Goal: Information Seeking & Learning: Learn about a topic

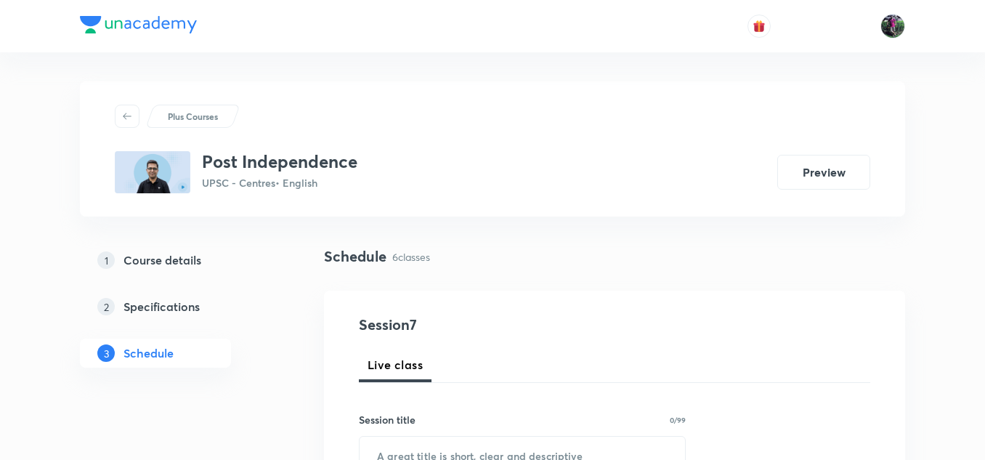
scroll to position [228, 0]
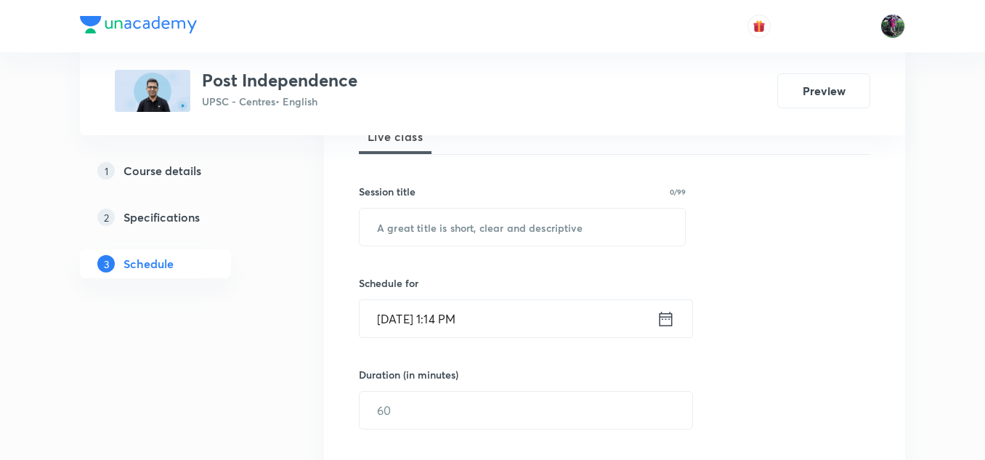
click at [450, 230] on input "text" at bounding box center [522, 227] width 325 height 37
paste input "Post Independence : 6"
type input "Post Independence : 7"
click at [442, 316] on input "Sep 2, 2025, 1:14 PM" at bounding box center [508, 318] width 297 height 37
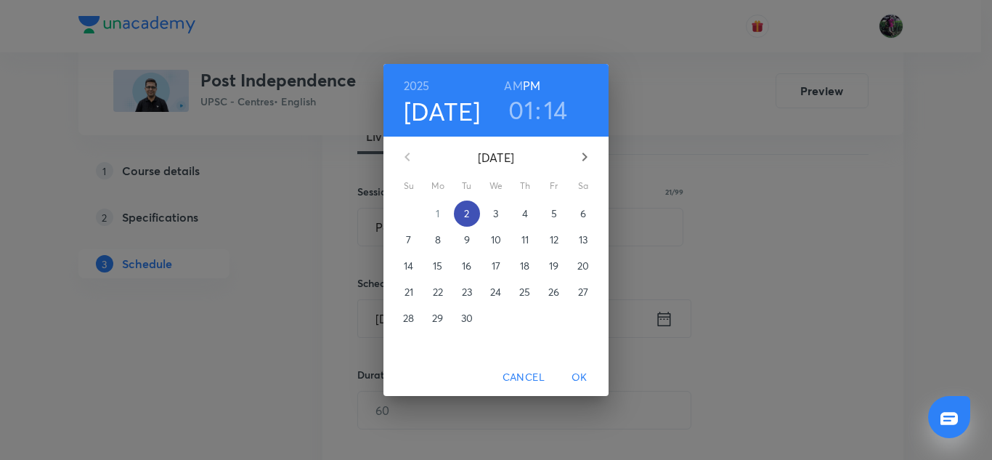
click at [468, 214] on p "2" at bounding box center [466, 213] width 5 height 15
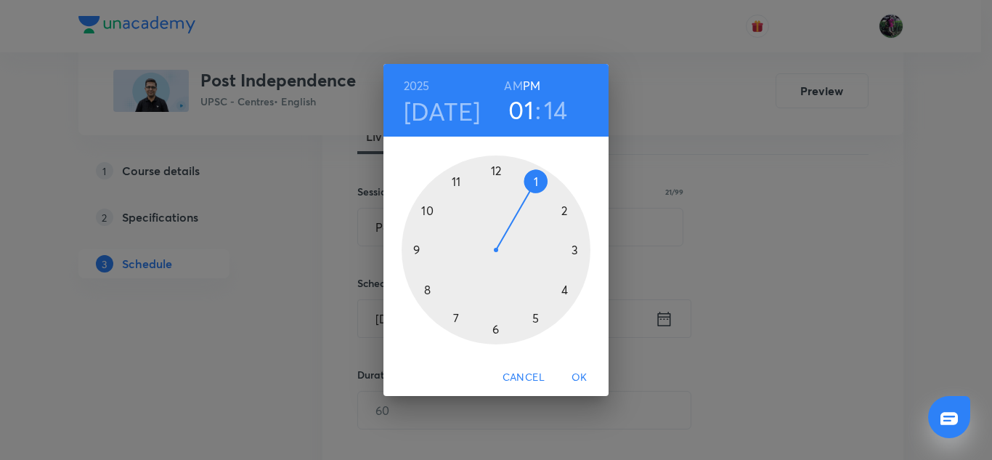
click at [536, 179] on div at bounding box center [496, 249] width 189 height 189
click at [458, 317] on div at bounding box center [496, 249] width 189 height 189
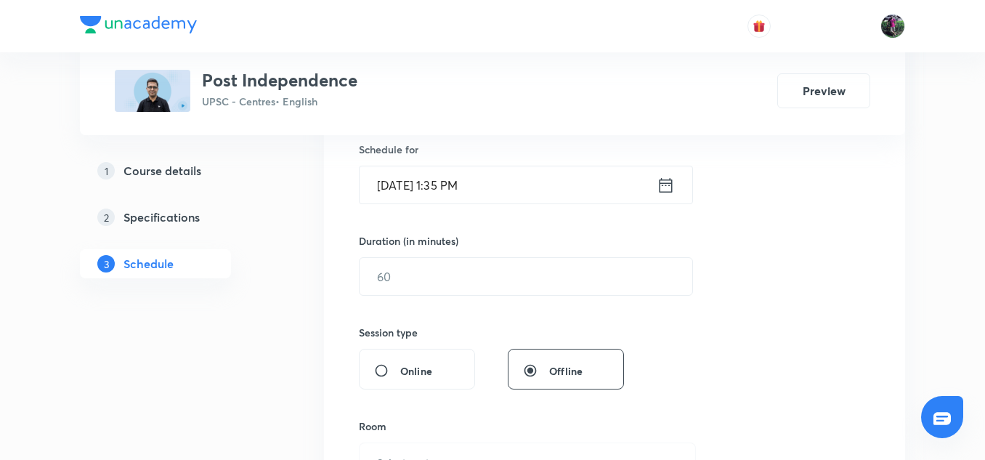
scroll to position [363, 0]
click at [411, 277] on input "text" at bounding box center [526, 275] width 333 height 37
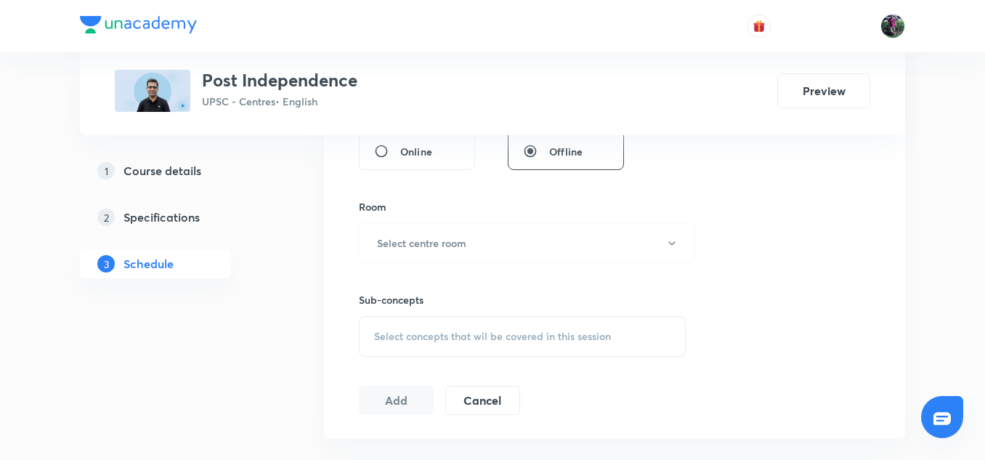
scroll to position [625, 0]
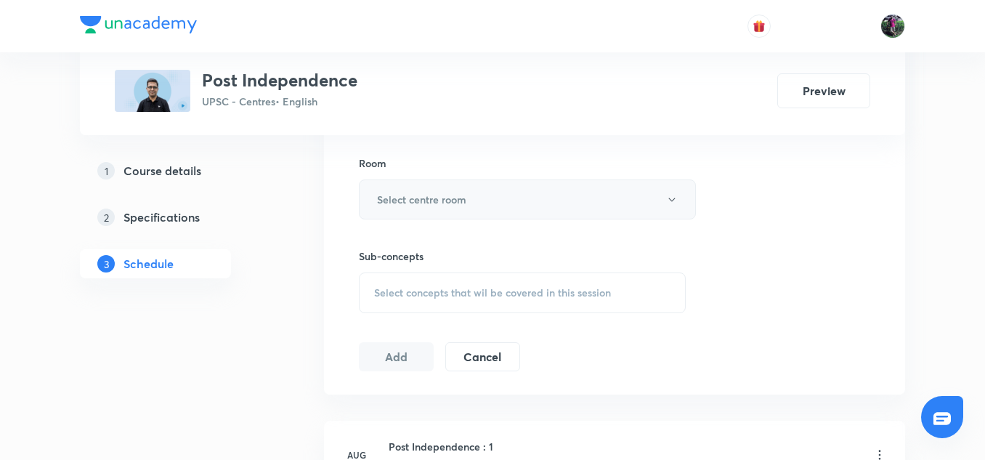
type input "150"
click at [434, 198] on h6 "Select centre room" at bounding box center [421, 199] width 89 height 15
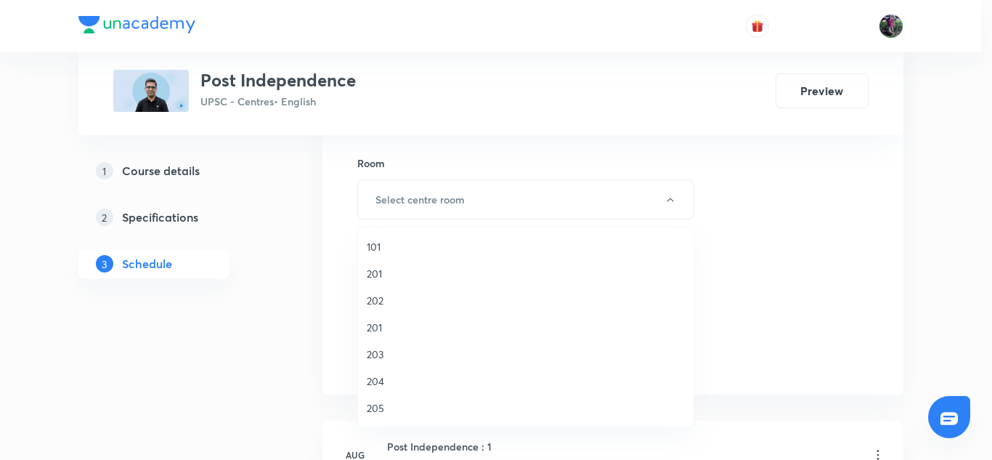
click at [379, 379] on span "204" at bounding box center [526, 380] width 318 height 15
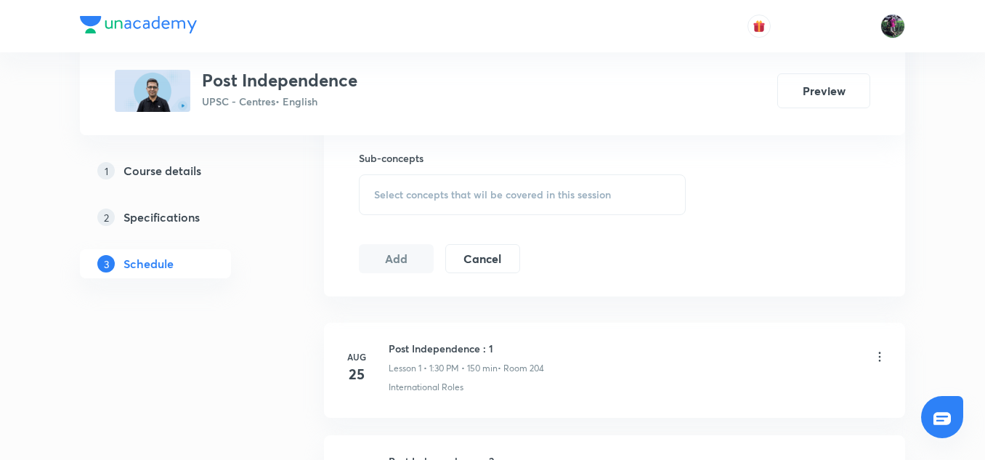
scroll to position [724, 0]
click at [485, 189] on span "Select concepts that wil be covered in this session" at bounding box center [492, 194] width 237 height 12
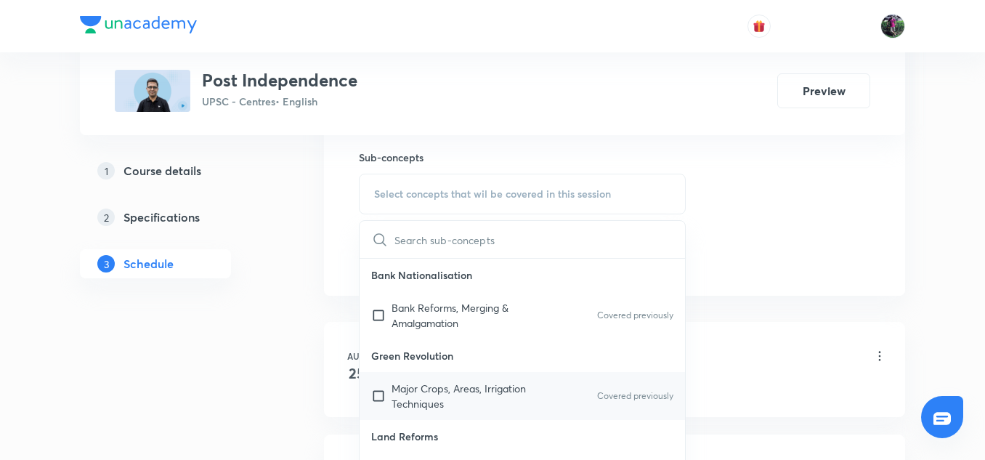
click at [463, 394] on p "Major Crops, Areas, Irrigation Techniques" at bounding box center [465, 396] width 147 height 31
checkbox input "true"
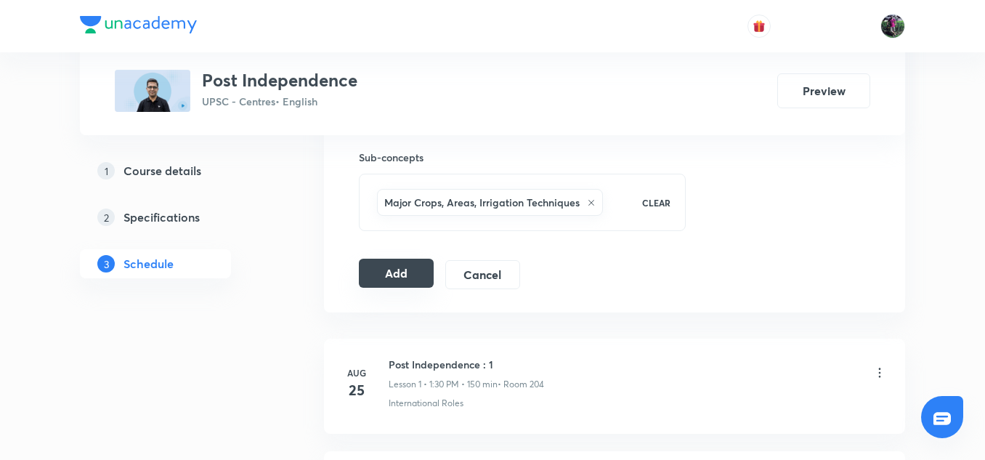
click at [392, 270] on button "Add" at bounding box center [396, 273] width 75 height 29
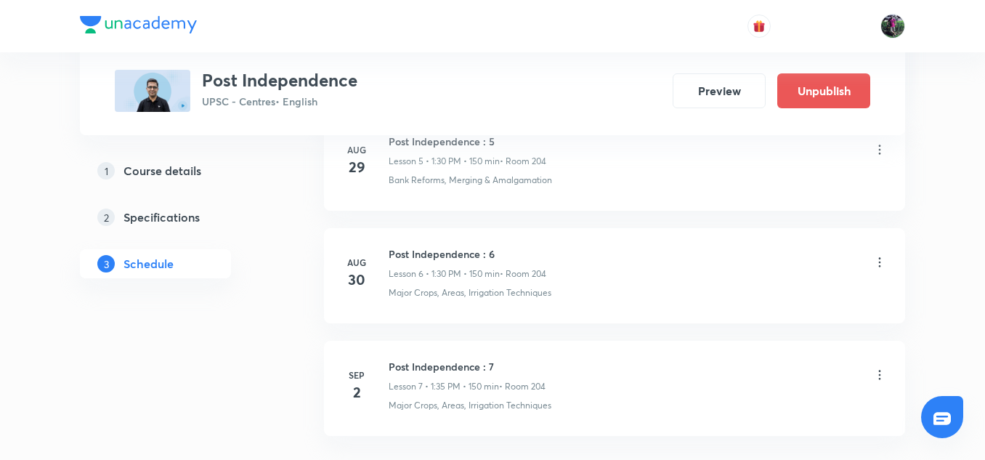
scroll to position [825, 0]
click at [883, 259] on icon at bounding box center [880, 262] width 15 height 15
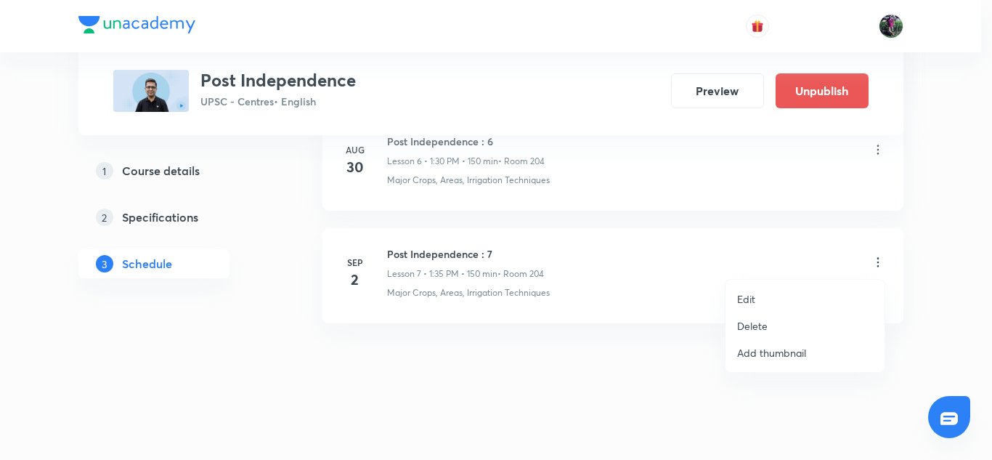
click at [740, 299] on p "Edit" at bounding box center [746, 298] width 18 height 15
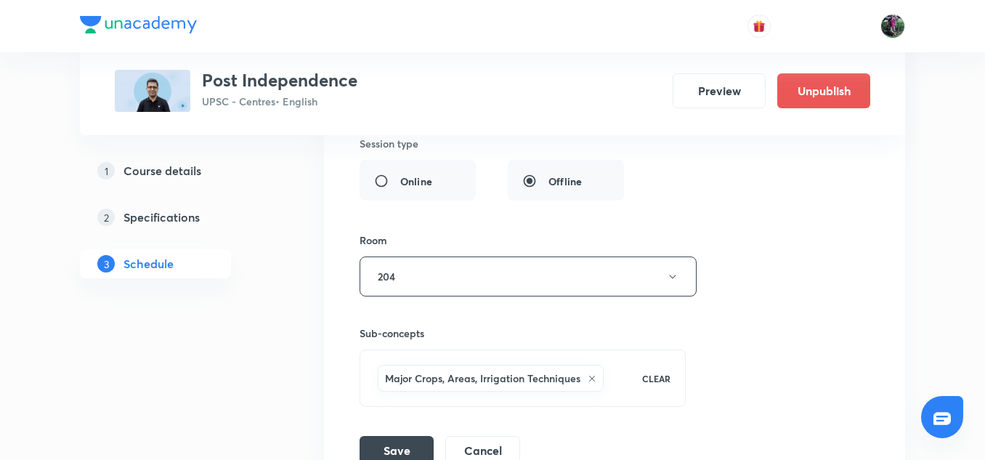
scroll to position [1225, 0]
click at [416, 273] on button "204" at bounding box center [528, 276] width 337 height 40
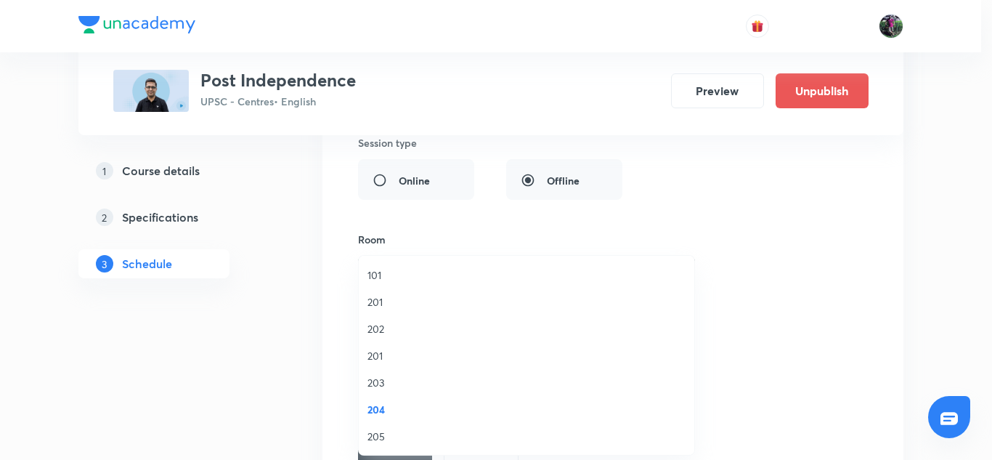
click at [377, 387] on span "203" at bounding box center [527, 382] width 318 height 15
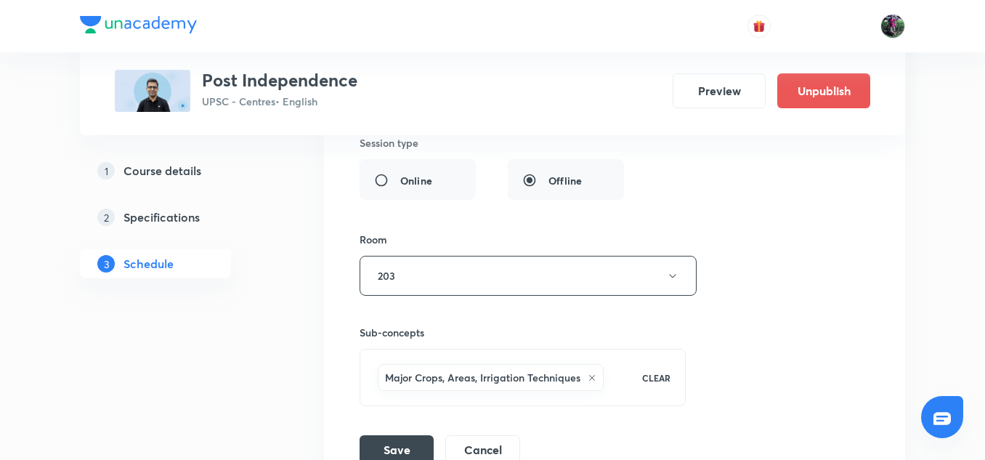
scroll to position [1330, 0]
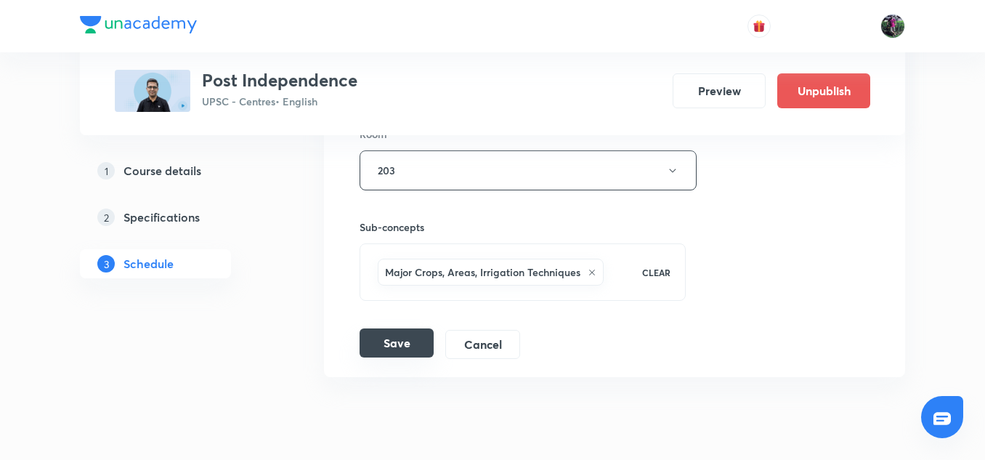
click at [392, 348] on button "Save" at bounding box center [397, 342] width 74 height 29
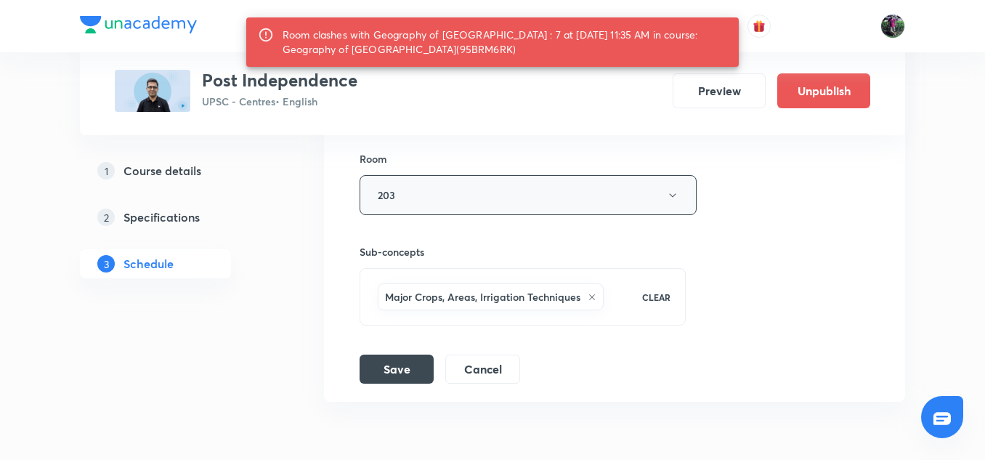
click at [668, 191] on icon "button" at bounding box center [673, 196] width 12 height 12
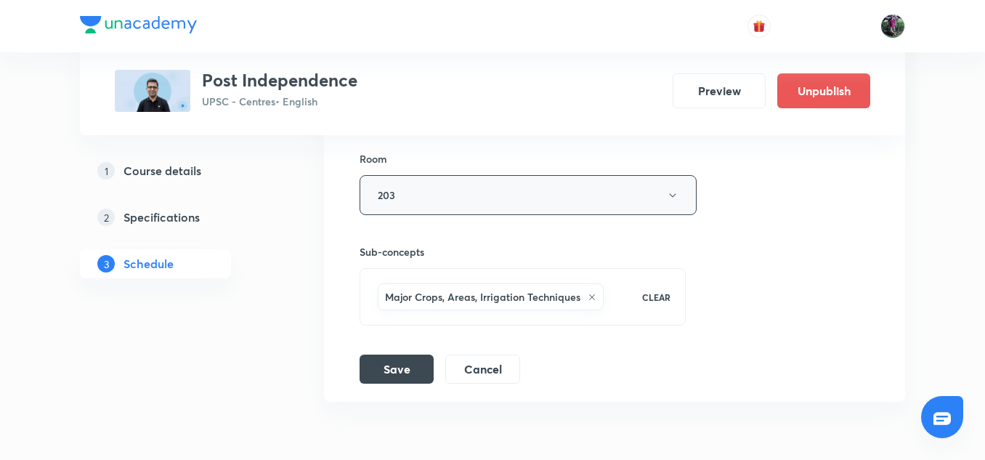
click at [413, 193] on button "203" at bounding box center [528, 195] width 337 height 40
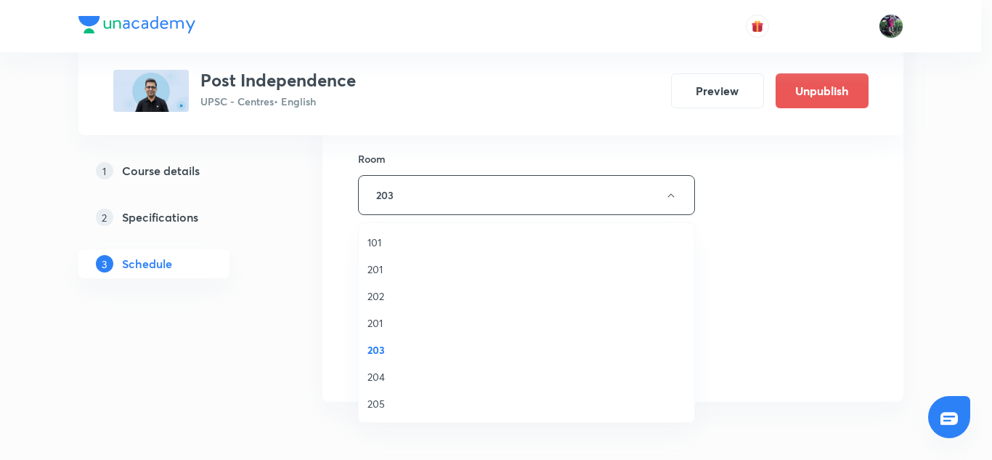
click at [379, 372] on span "204" at bounding box center [527, 376] width 318 height 15
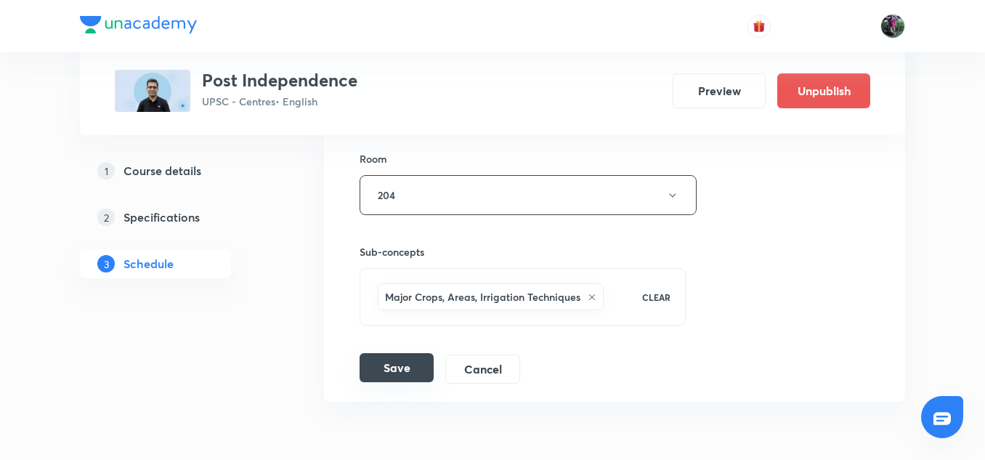
click at [403, 362] on button "Save" at bounding box center [397, 367] width 74 height 29
click at [673, 193] on icon "button" at bounding box center [673, 196] width 12 height 12
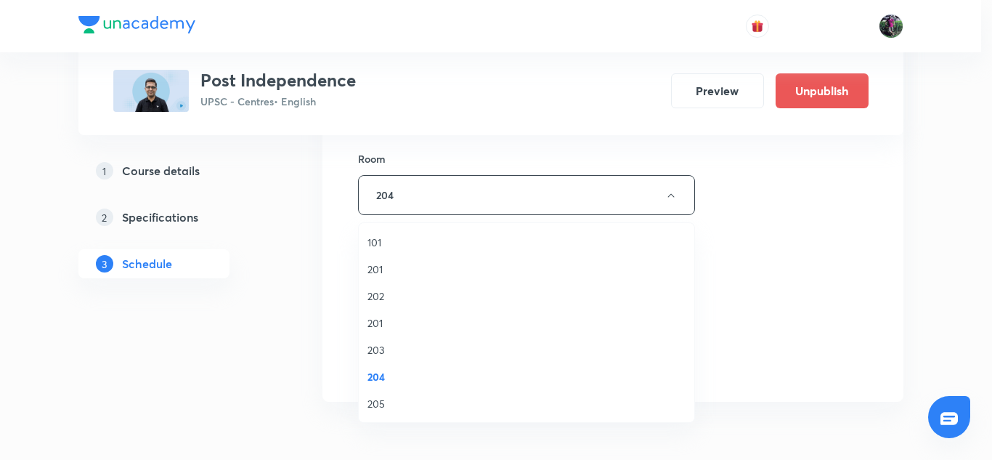
click at [376, 322] on span "201" at bounding box center [527, 322] width 318 height 15
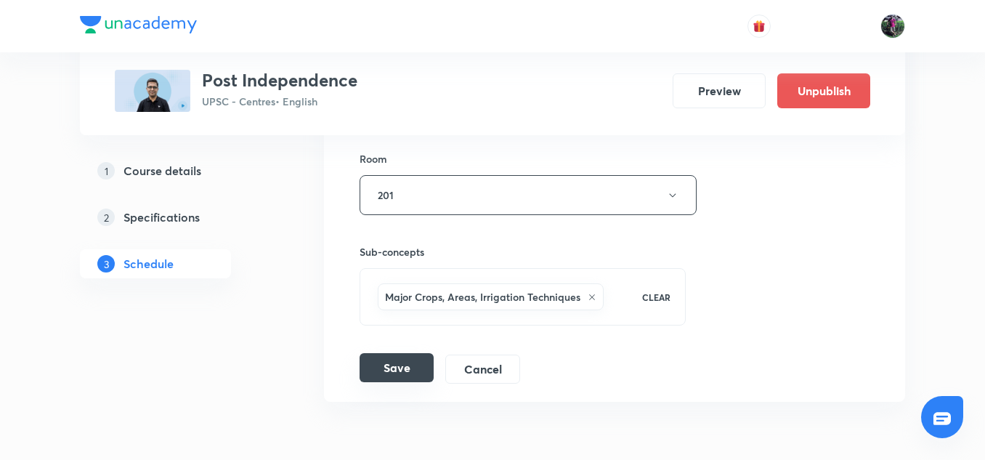
click at [398, 359] on button "Save" at bounding box center [397, 367] width 74 height 29
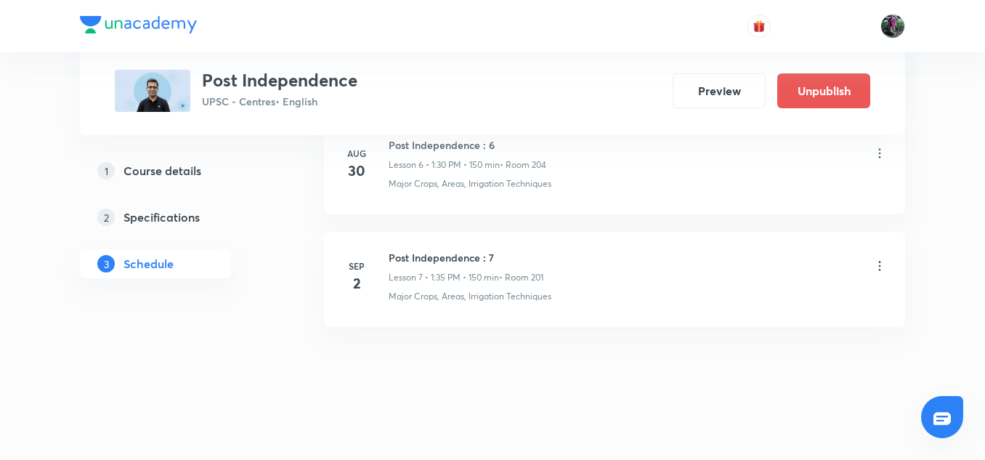
scroll to position [825, 0]
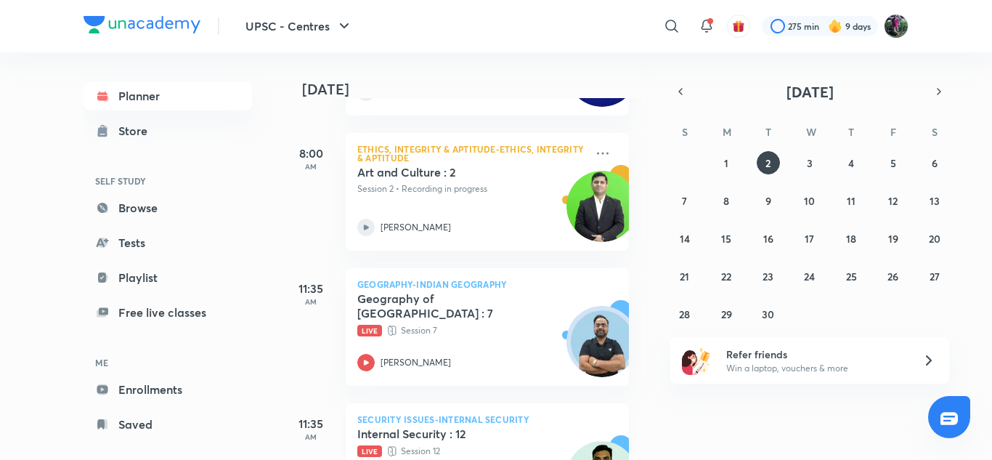
scroll to position [185, 11]
click at [765, 310] on abbr "30" at bounding box center [768, 314] width 12 height 14
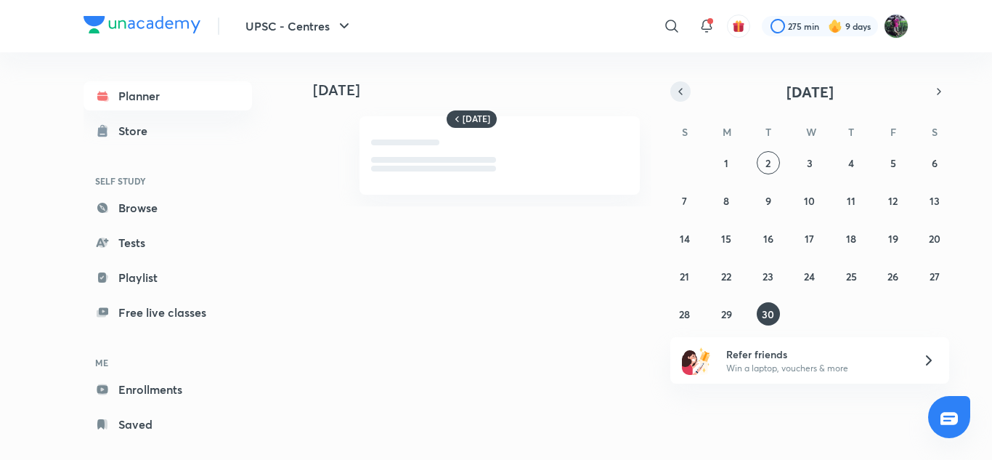
click at [680, 96] on icon "button" at bounding box center [681, 91] width 12 height 13
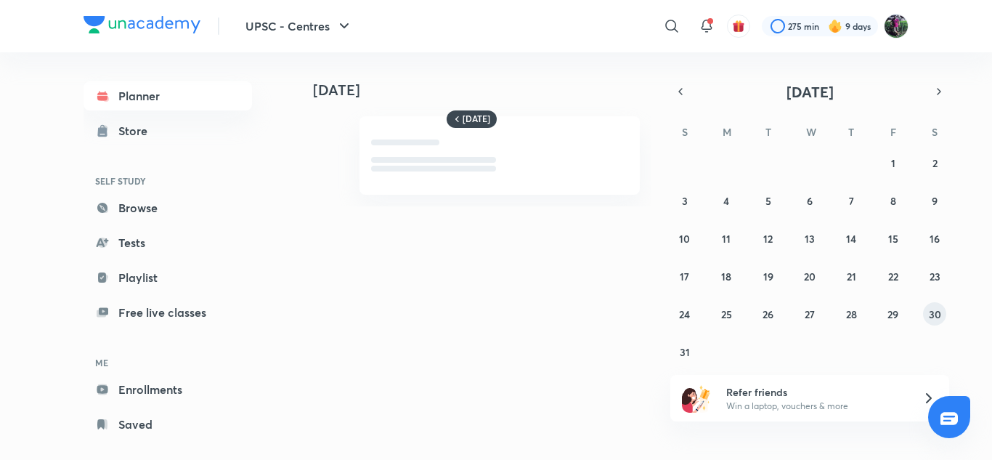
click at [936, 312] on abbr "30" at bounding box center [935, 314] width 12 height 14
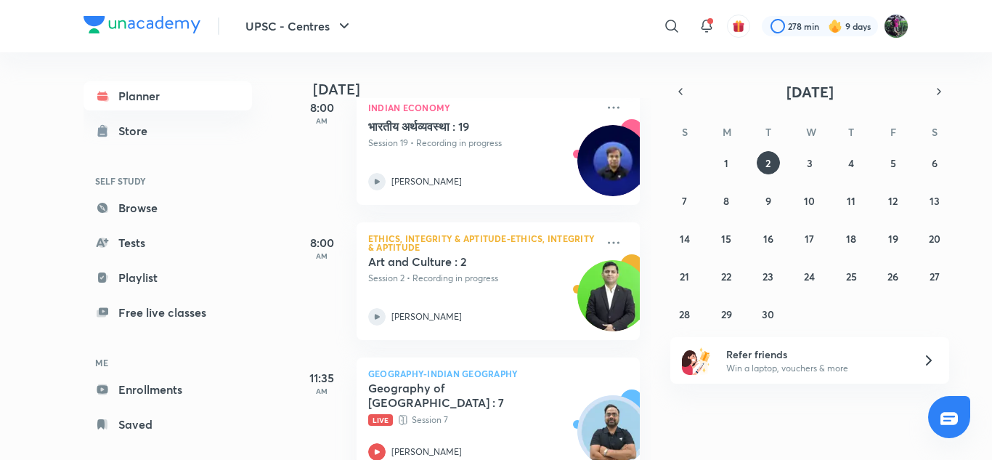
scroll to position [97, 0]
click at [681, 96] on icon "button" at bounding box center [681, 91] width 12 height 13
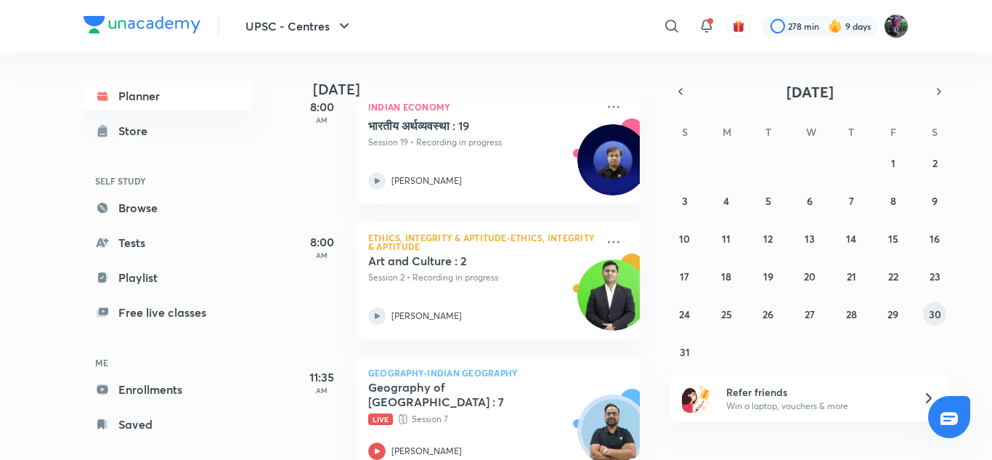
click at [935, 319] on abbr "30" at bounding box center [935, 314] width 12 height 14
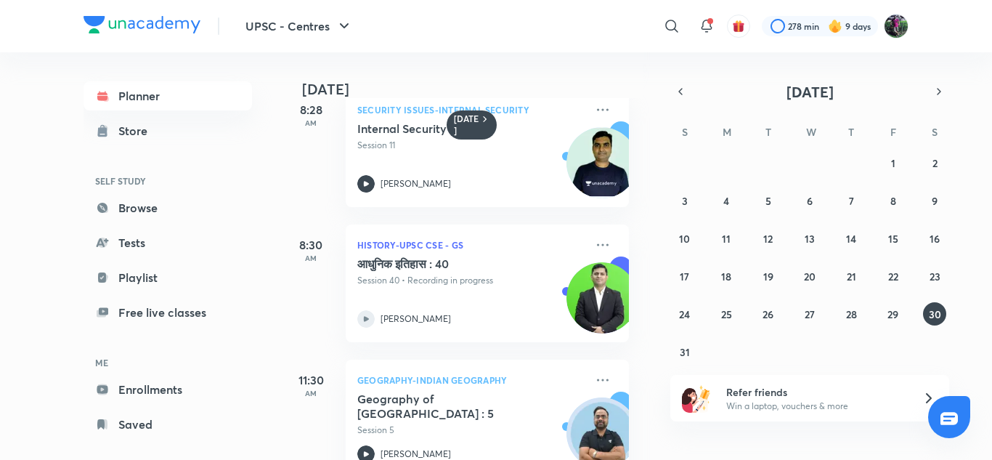
scroll to position [160, 11]
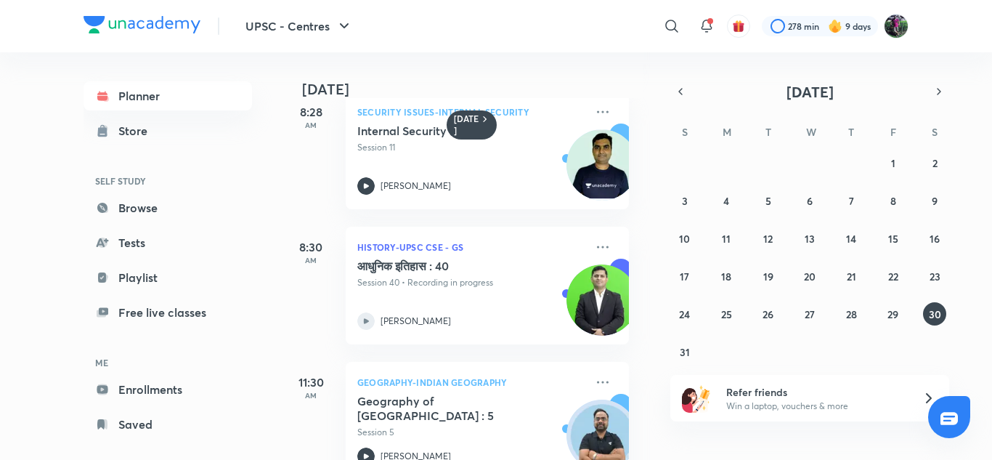
click at [588, 296] on img at bounding box center [602, 299] width 71 height 71
click at [366, 318] on icon at bounding box center [365, 320] width 17 height 17
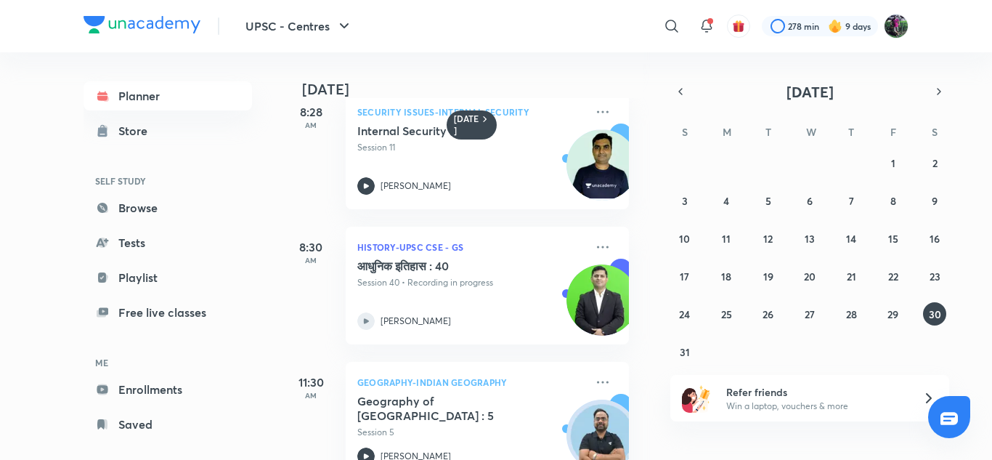
click at [366, 318] on icon at bounding box center [365, 320] width 17 height 17
click at [417, 246] on p "History-UPSC CSE - GS" at bounding box center [471, 246] width 228 height 17
click at [594, 244] on icon at bounding box center [602, 246] width 17 height 17
click at [588, 300] on img at bounding box center [602, 299] width 71 height 71
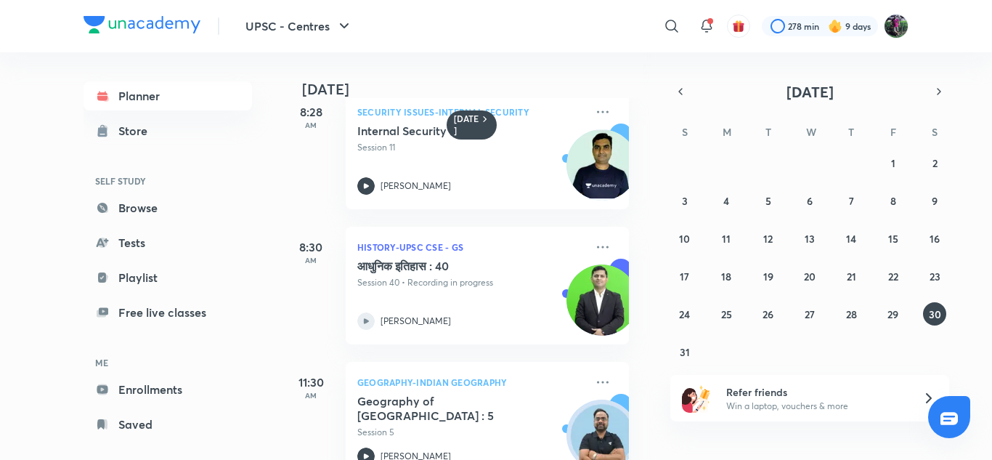
click at [588, 300] on img at bounding box center [602, 299] width 71 height 71
click at [365, 323] on icon at bounding box center [366, 320] width 5 height 5
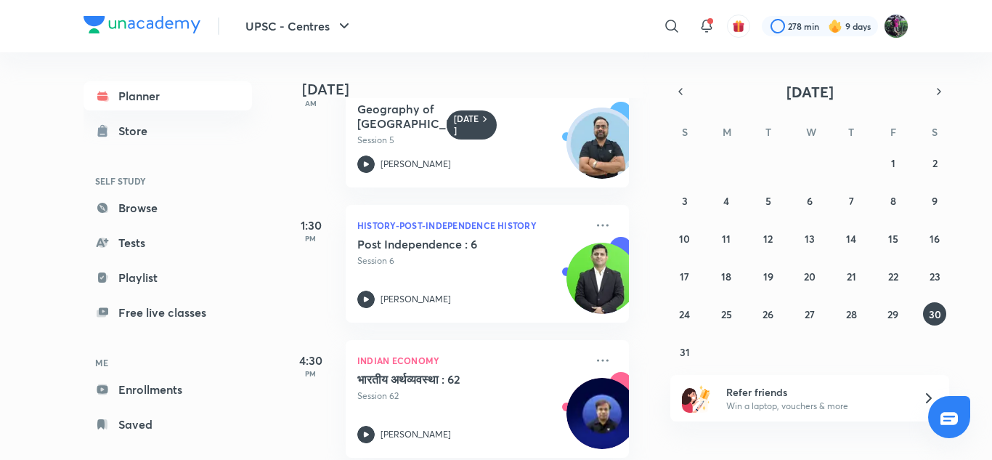
scroll to position [472, 11]
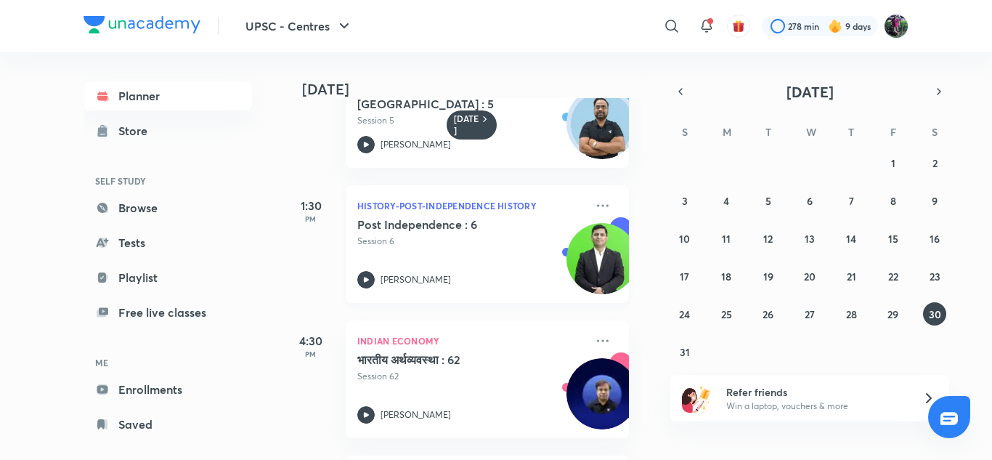
click at [366, 281] on icon at bounding box center [366, 279] width 5 height 5
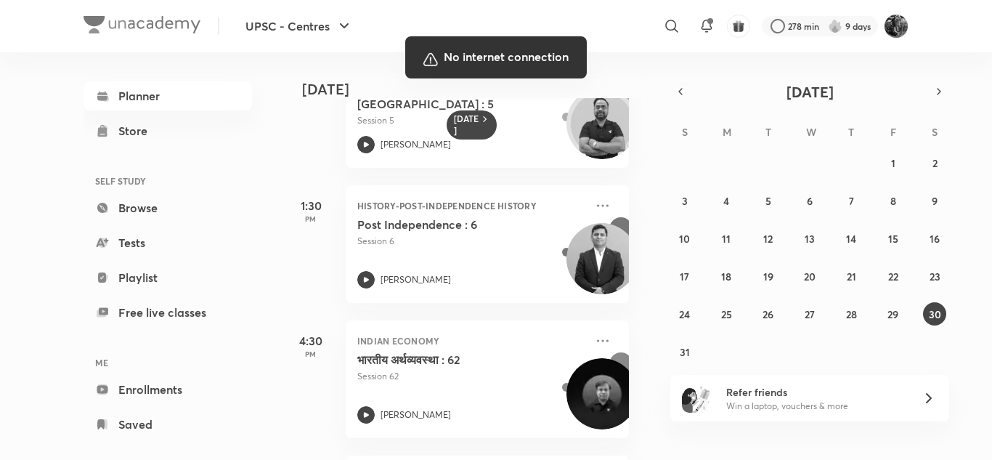
scroll to position [472, 11]
